Goal: Transaction & Acquisition: Purchase product/service

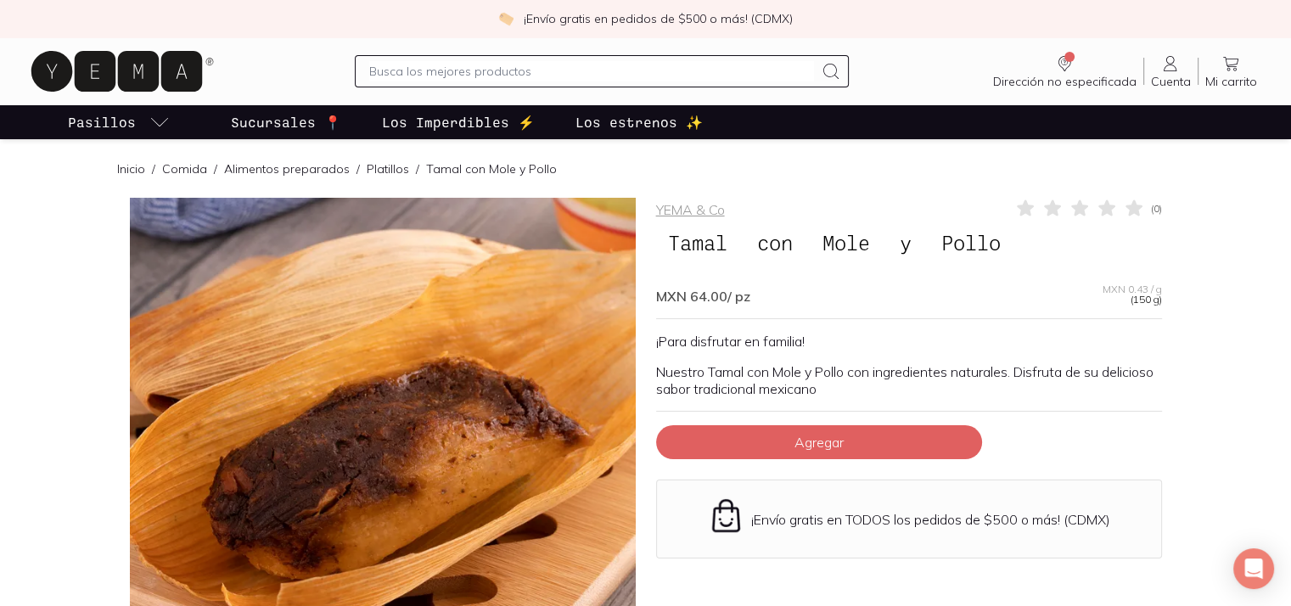
drag, startPoint x: 516, startPoint y: 414, endPoint x: 576, endPoint y: 264, distance: 161.6
click at [576, 264] on div at bounding box center [383, 451] width 506 height 506
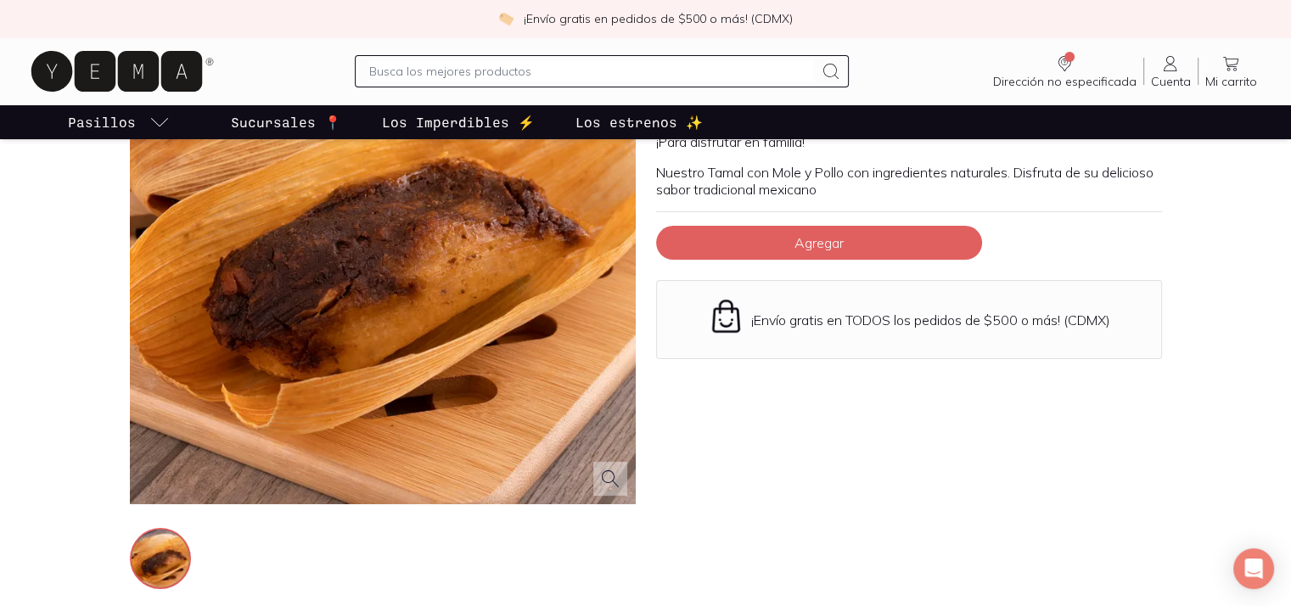
scroll to position [207, 0]
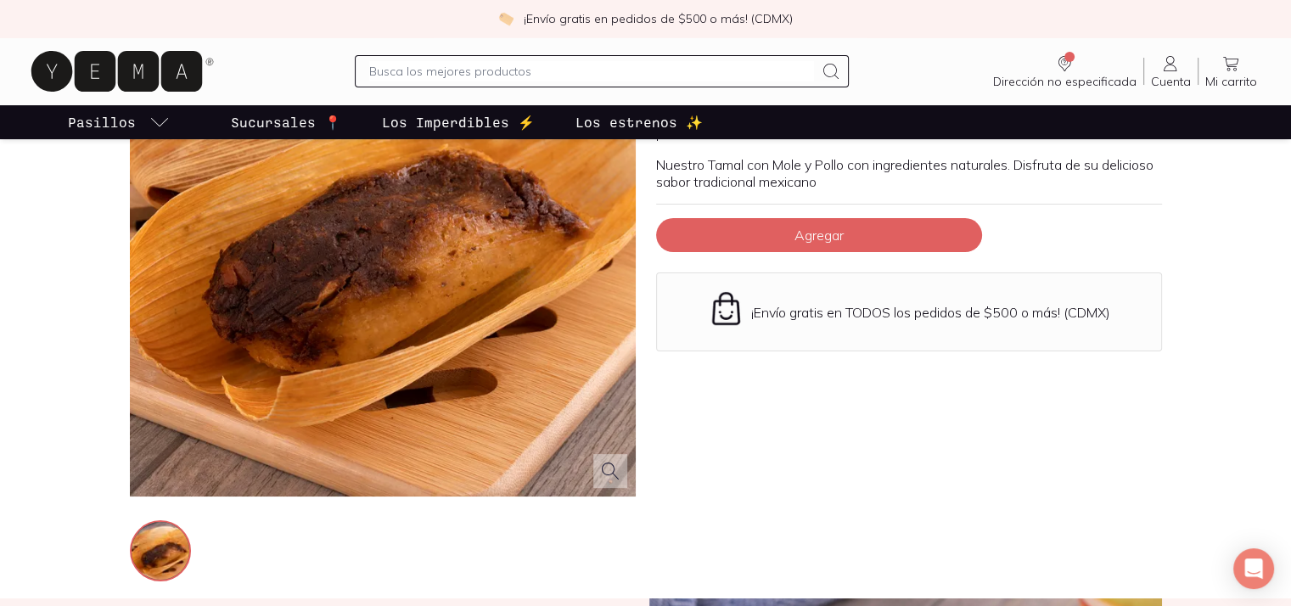
click at [554, 413] on div at bounding box center [383, 244] width 506 height 506
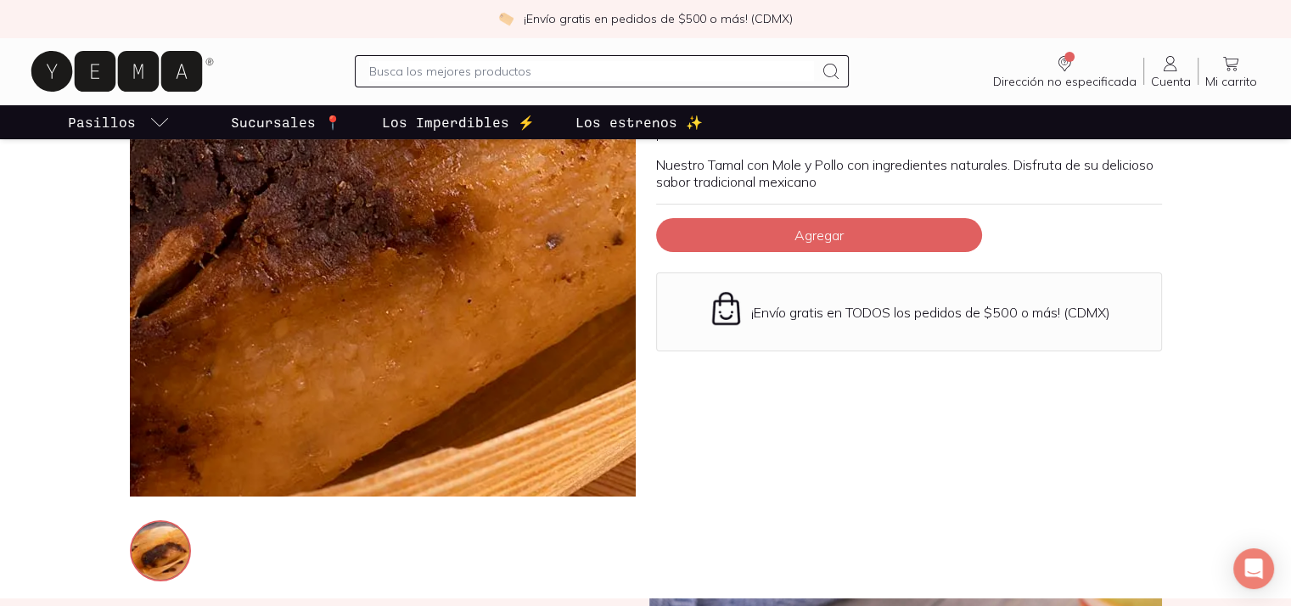
click at [396, 302] on img at bounding box center [349, 104] width 1698 height 1698
